Goal: Task Accomplishment & Management: Use online tool/utility

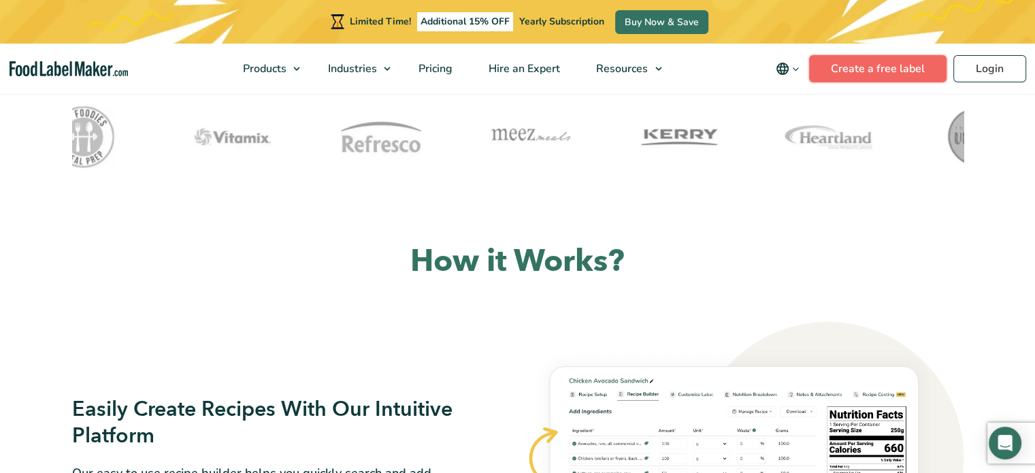
click at [866, 71] on link "Create a free label" at bounding box center [877, 68] width 137 height 27
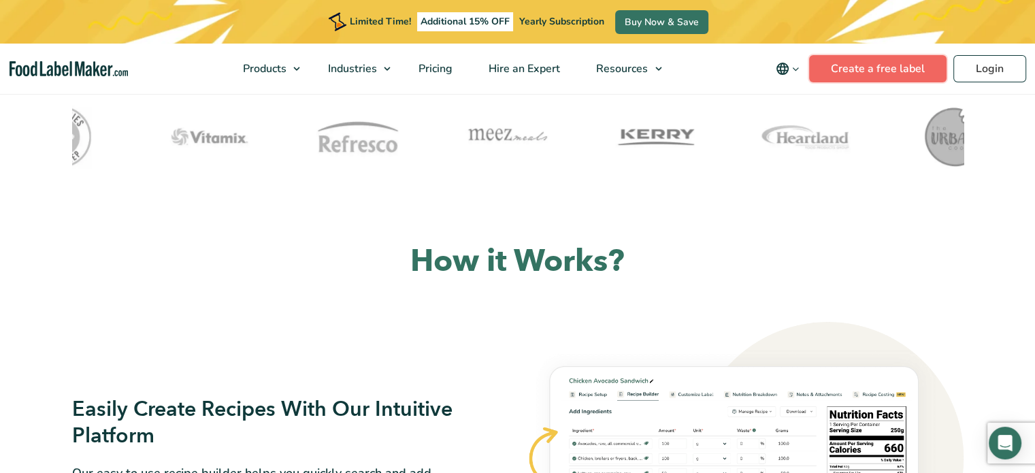
scroll to position [552, 0]
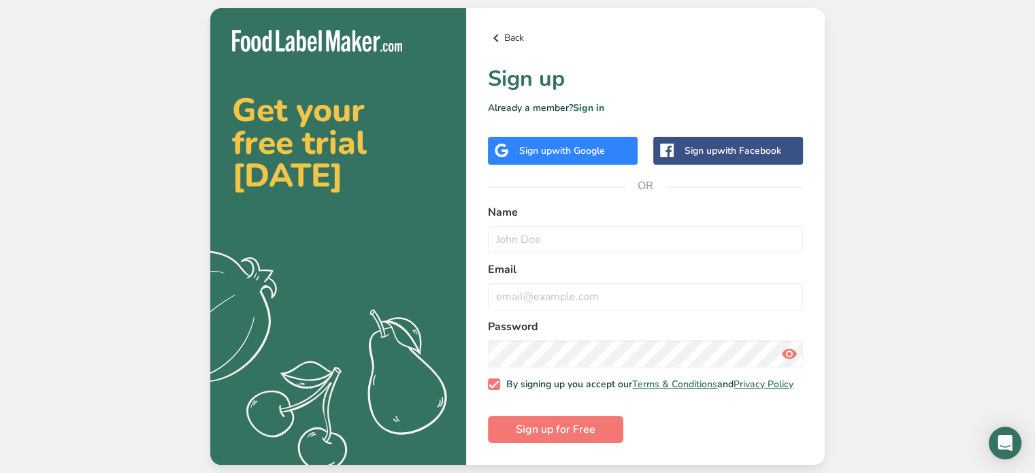
click at [495, 37] on icon at bounding box center [496, 38] width 16 height 24
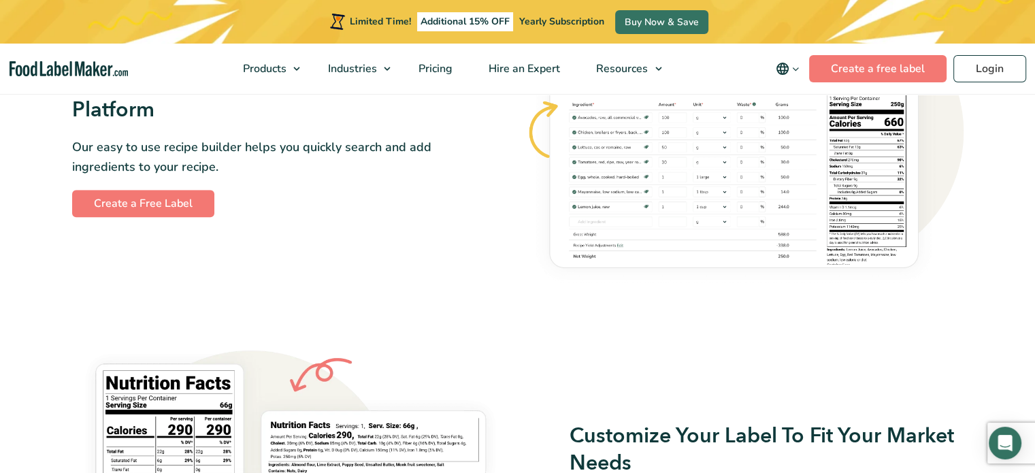
scroll to position [865, 0]
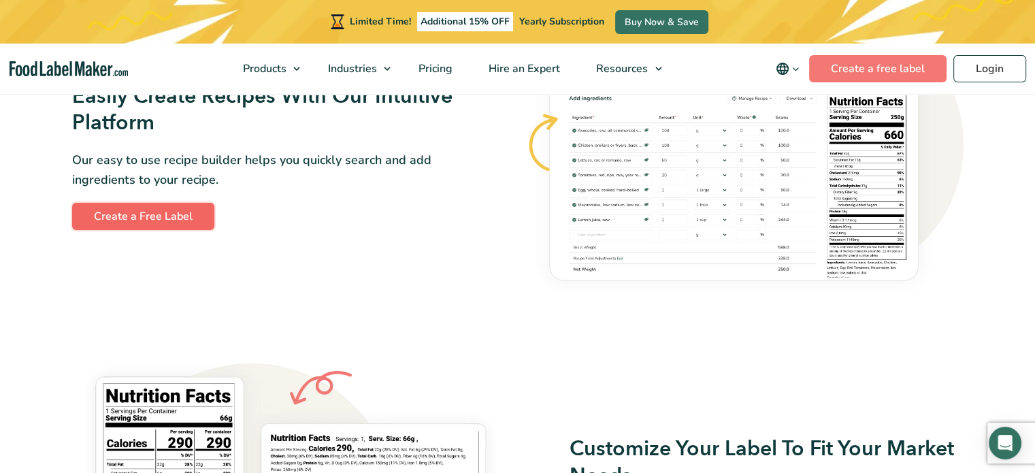
click at [195, 217] on link "Create a Free Label" at bounding box center [143, 216] width 142 height 27
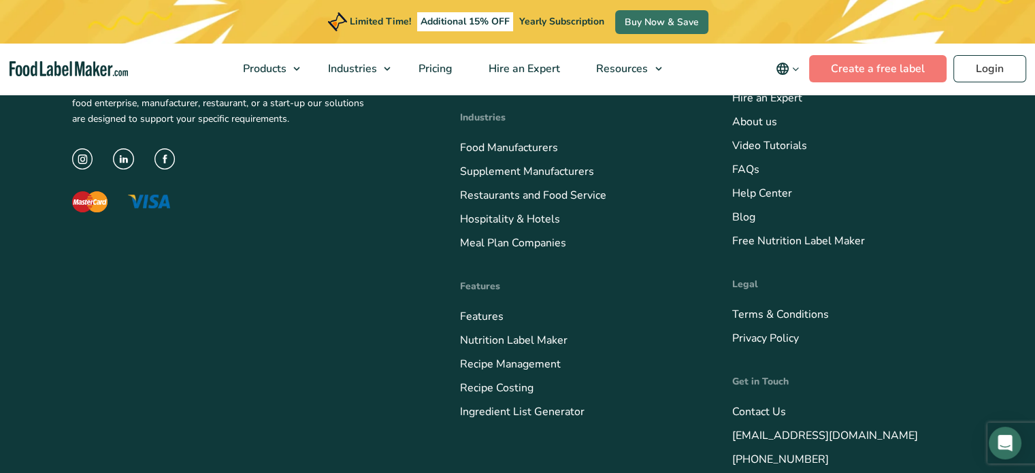
scroll to position [5691, 0]
